Goal: Information Seeking & Learning: Learn about a topic

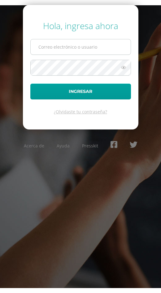
click at [77, 51] on input "text" at bounding box center [81, 46] width 100 height 15
type input "2022563@colegiobelga.edu.gt"
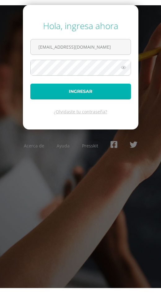
click at [40, 94] on button "Ingresar" at bounding box center [80, 91] width 100 height 16
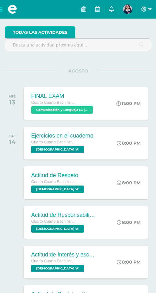
scroll to position [62, 0]
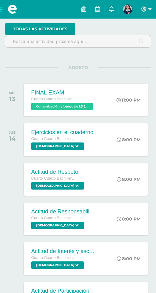
click at [2, 7] on span at bounding box center [12, 9] width 25 height 19
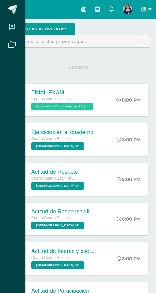
click at [12, 27] on icon at bounding box center [12, 27] width 6 height 6
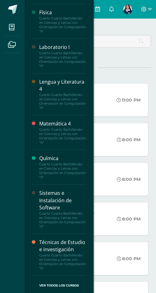
scroll to position [402, 0]
click at [50, 150] on div "Química Cuarto Cuarto Bachillerato en Ciencias y Letras con Orientación en Comp…" at bounding box center [59, 167] width 54 height 35
click at [51, 155] on div "Química" at bounding box center [62, 158] width 47 height 7
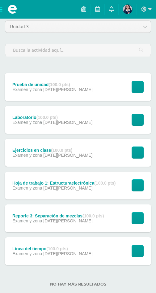
scroll to position [73, 0]
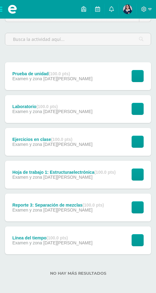
click at [89, 80] on div "Prueba de unidad (100.0 pts) Examen y zona 11 de Agosto Ver tarea Prueba de uni…" at bounding box center [78, 76] width 146 height 28
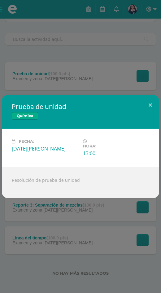
click at [84, 85] on div "Prueba de unidad Química Fecha: Lunes 11 de Agosto Hora: 13:00 División: Examen…" at bounding box center [80, 146] width 161 height 293
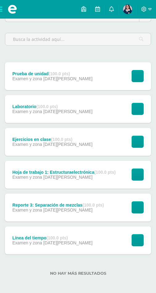
click at [73, 103] on div "Laboratorio (100.0 pts) Examen y zona 11 de Agosto" at bounding box center [52, 109] width 95 height 28
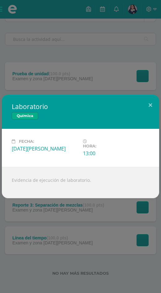
click at [88, 85] on div "Laboratorio Química Fecha: Lunes 11 de Agosto Hora: 13:00 División: Examen y zo…" at bounding box center [80, 146] width 161 height 293
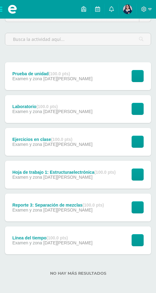
click at [3, 9] on span at bounding box center [12, 9] width 25 height 19
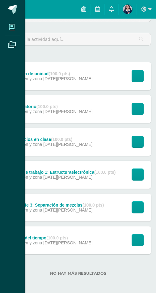
click at [11, 20] on span at bounding box center [12, 27] width 14 height 14
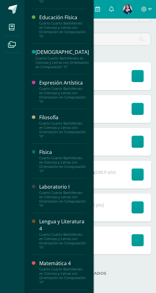
scroll to position [278, 0]
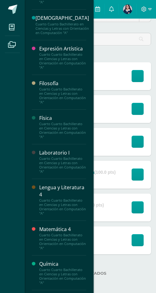
click at [58, 87] on div "Filosofía" at bounding box center [62, 83] width 47 height 7
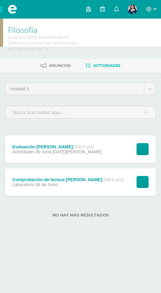
click at [80, 143] on div "Evaluación [PERSON_NAME] (100.0 pts) Actividades de zona [DATE][PERSON_NAME]" at bounding box center [57, 149] width 104 height 28
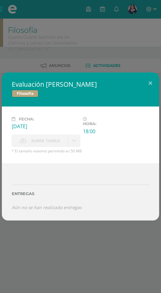
click at [103, 87] on h2 "Evaluación [PERSON_NAME]" at bounding box center [80, 84] width 137 height 9
click at [109, 58] on div "Evaluación [PERSON_NAME] Filosofía Fecha: [DATE][PERSON_NAME]: 18:00 División: …" at bounding box center [80, 146] width 161 height 293
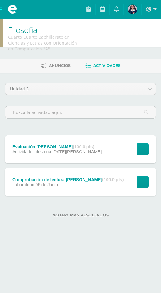
click at [68, 79] on div "Unidad 3 Unidad 1 Unidad 2 Unidad 3 Unidad 4 Evaluación [PERSON_NAME] (100.0 pt…" at bounding box center [80, 154] width 161 height 162
click at [69, 84] on body "Mis cursos Archivos Cerrar panel Asesoría Cuarto Cuarto Bachillerato en Ciencia…" at bounding box center [80, 117] width 161 height 234
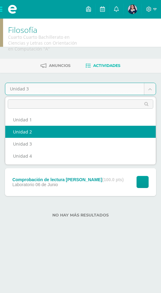
select select "Unidad 2"
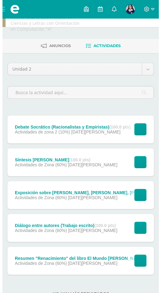
scroll to position [40, 0]
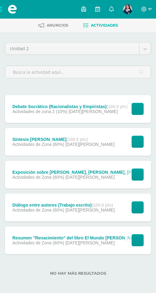
click at [86, 242] on span "[DATE][PERSON_NAME]" at bounding box center [90, 242] width 49 height 5
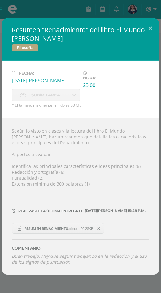
click at [53, 225] on link "RESUMEN RENACIMIENTO.docx 20.28KB" at bounding box center [58, 228] width 92 height 11
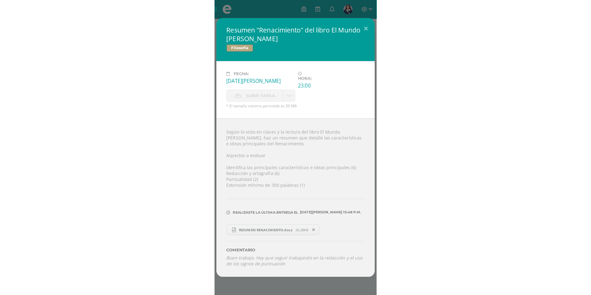
scroll to position [8, 0]
